Goal: Information Seeking & Learning: Check status

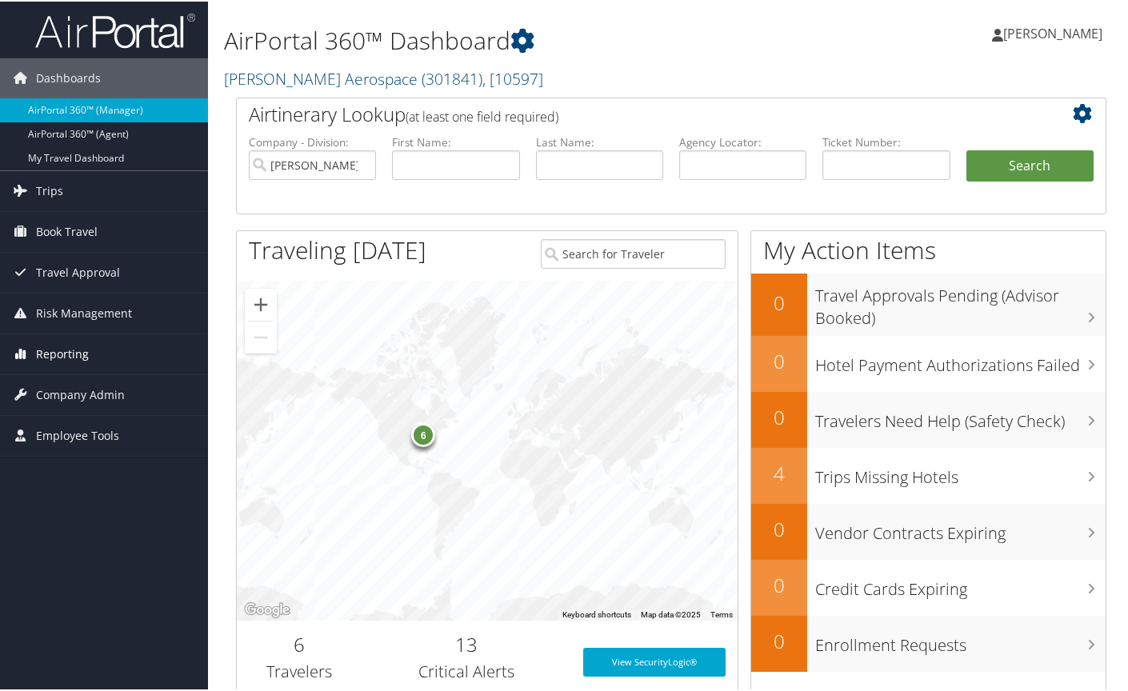
click at [61, 353] on span "Reporting" at bounding box center [62, 353] width 53 height 40
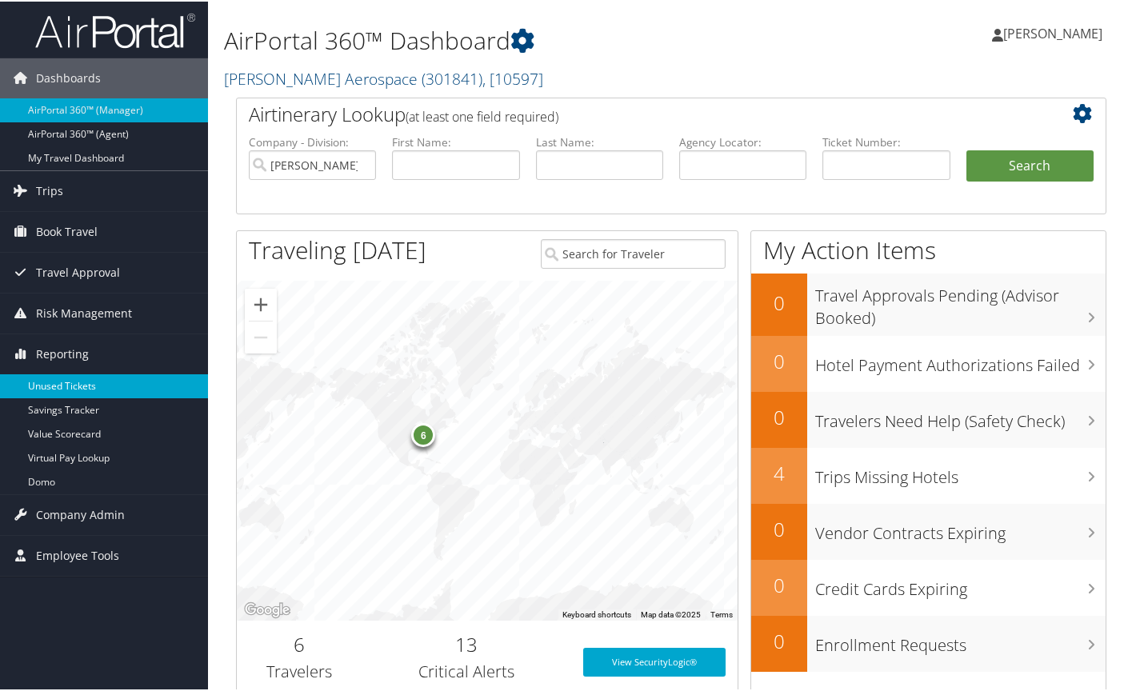
click at [50, 383] on link "Unused Tickets" at bounding box center [104, 385] width 208 height 24
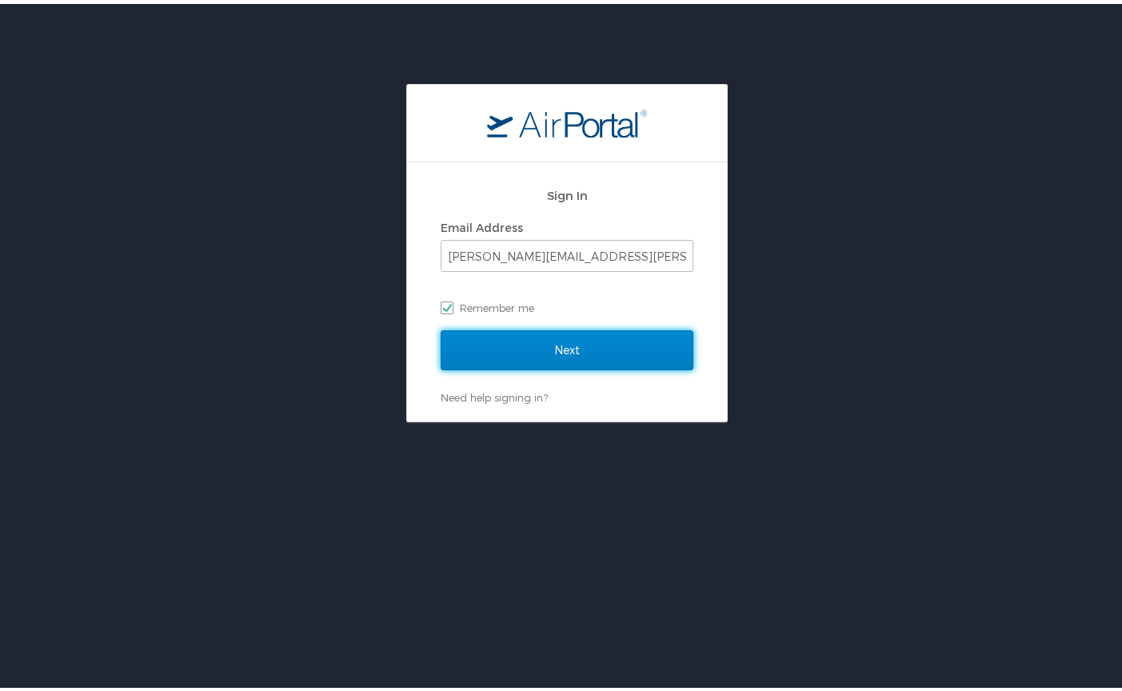
click at [611, 342] on input "Next" at bounding box center [567, 346] width 253 height 40
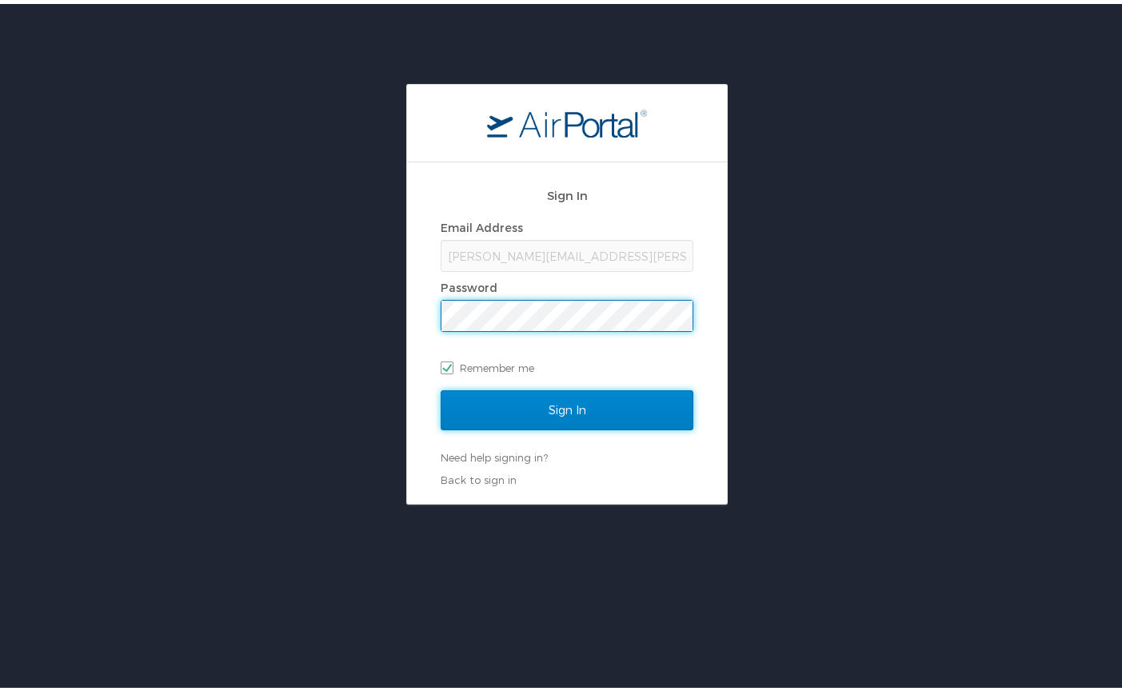
click at [560, 408] on input "Sign In" at bounding box center [567, 406] width 253 height 40
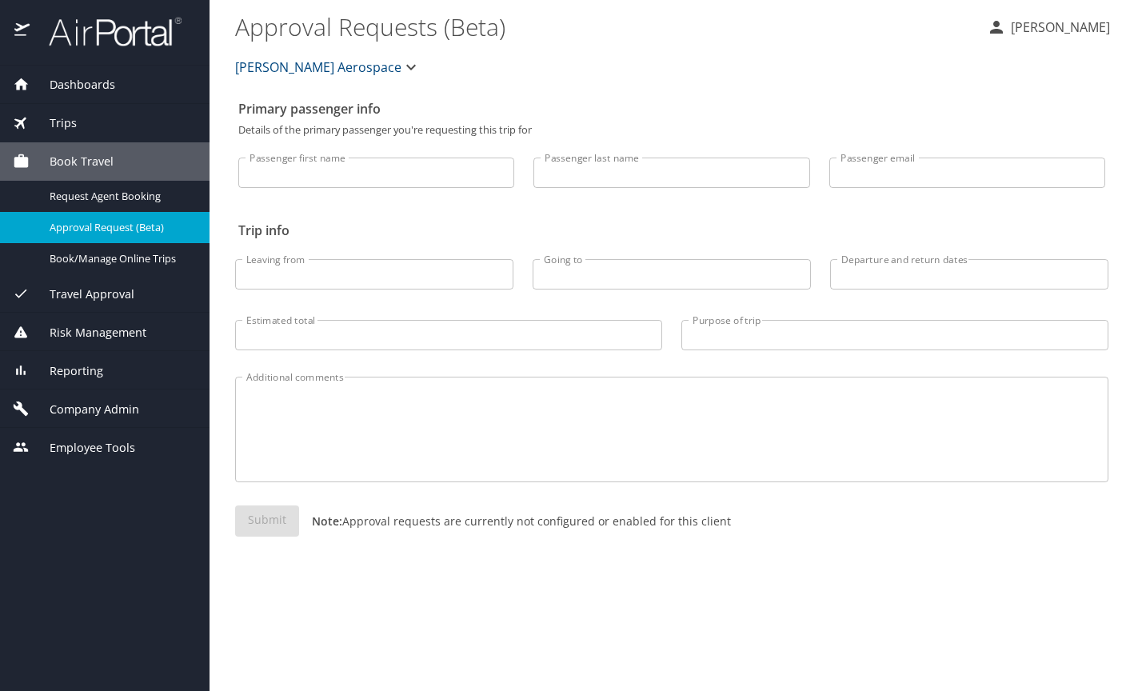
click at [66, 373] on span "Reporting" at bounding box center [67, 371] width 74 height 18
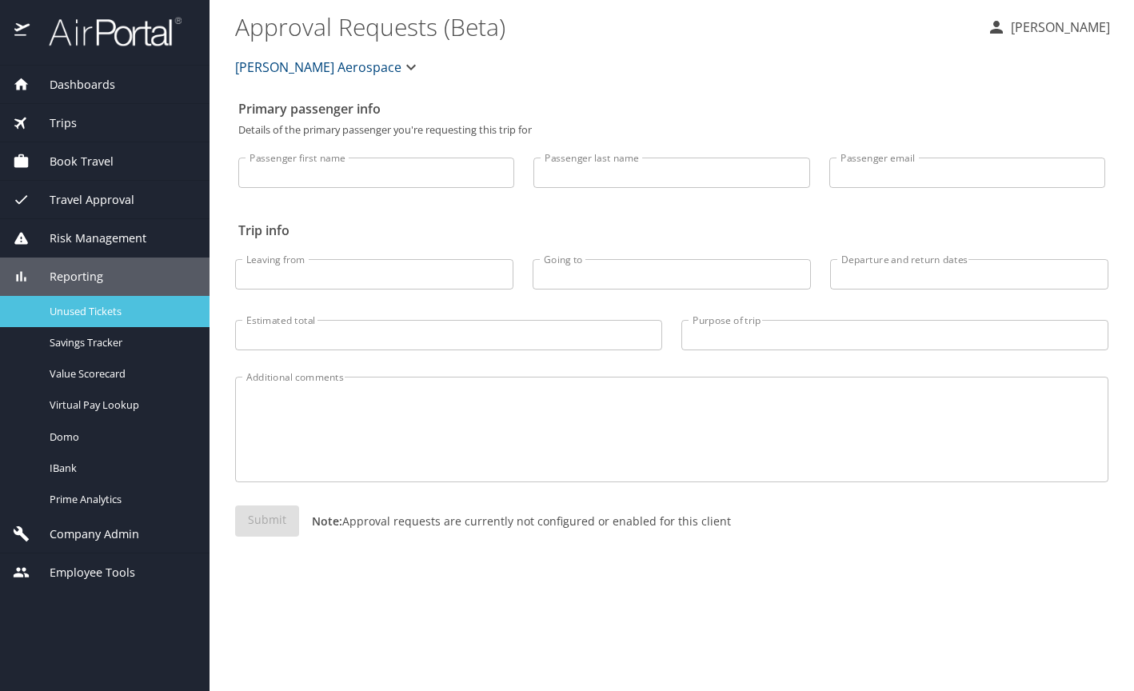
click at [97, 313] on span "Unused Tickets" at bounding box center [120, 311] width 141 height 15
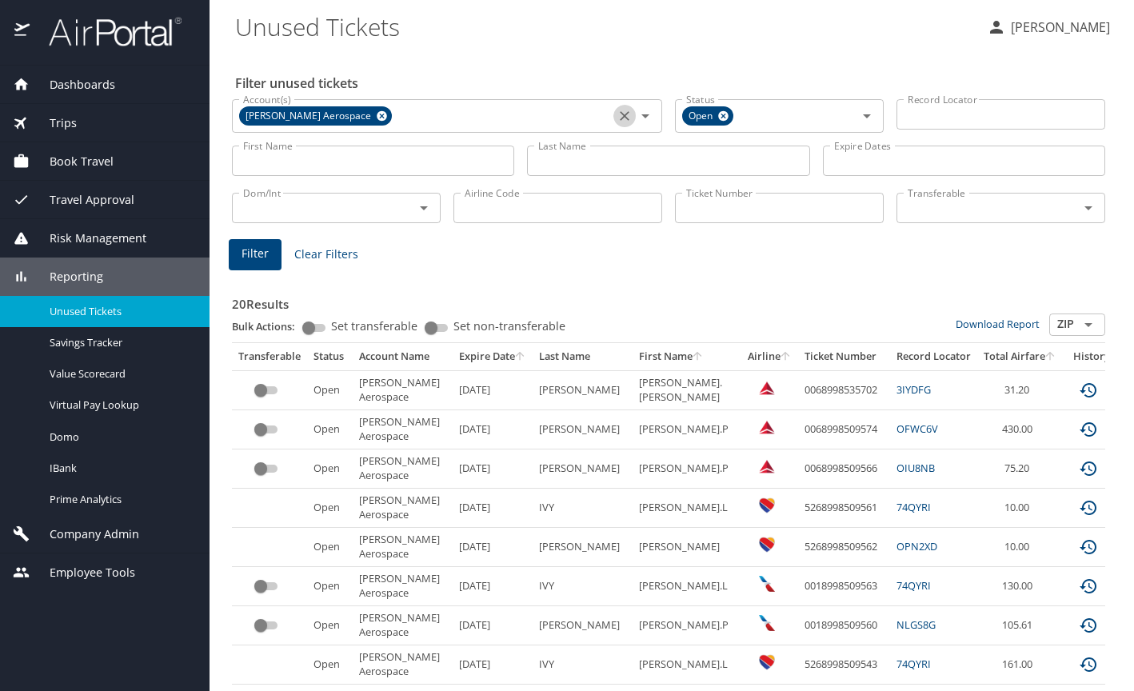
click at [621, 117] on icon "Clear" at bounding box center [625, 116] width 16 height 16
